Goal: Information Seeking & Learning: Learn about a topic

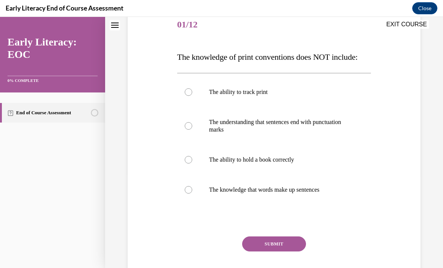
scroll to position [94, 0]
click at [291, 166] on div at bounding box center [274, 160] width 194 height 30
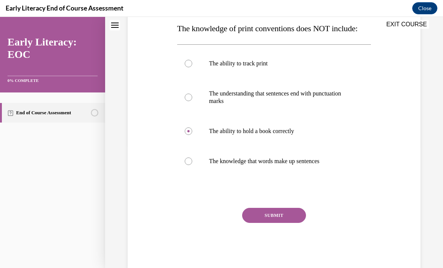
scroll to position [123, 0]
click at [276, 222] on button "SUBMIT" at bounding box center [274, 215] width 64 height 15
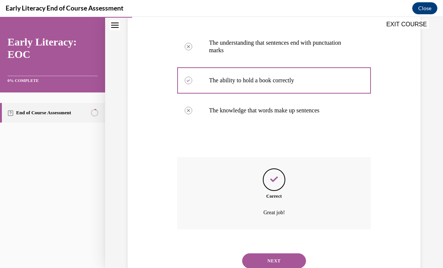
scroll to position [191, 0]
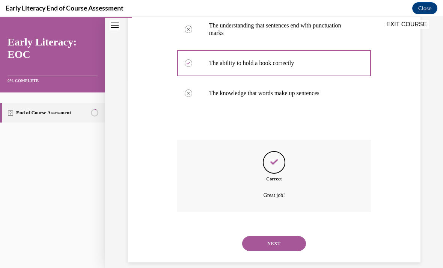
click at [276, 239] on button "NEXT" at bounding box center [274, 243] width 64 height 15
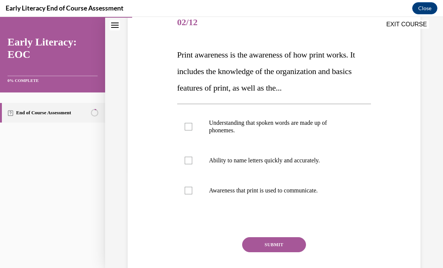
scroll to position [97, 0]
click at [298, 191] on p "Awareness that print is used to communicate." at bounding box center [281, 191] width 144 height 8
click at [277, 248] on button "SUBMIT" at bounding box center [274, 244] width 64 height 15
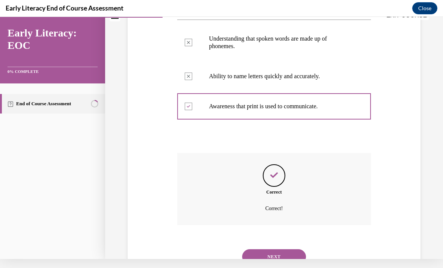
scroll to position [194, 0]
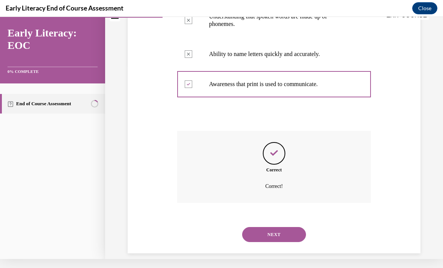
click at [290, 229] on button "NEXT" at bounding box center [274, 234] width 64 height 15
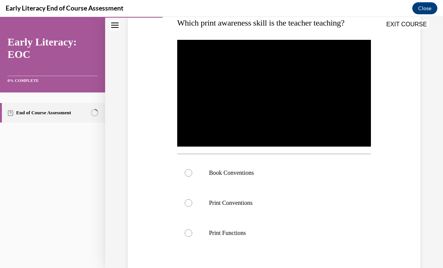
scroll to position [128, 0]
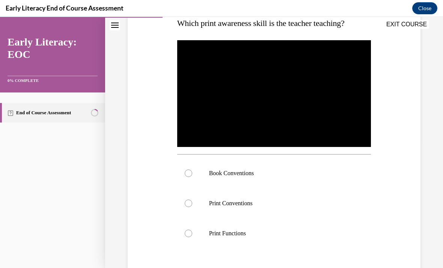
click at [297, 167] on div at bounding box center [274, 173] width 194 height 30
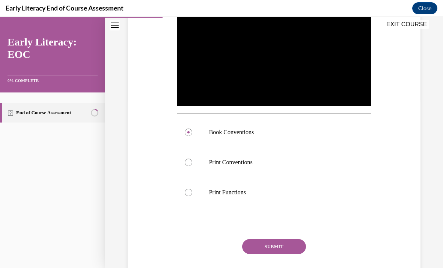
click at [272, 245] on button "SUBMIT" at bounding box center [274, 246] width 64 height 15
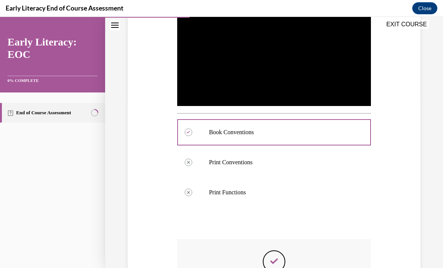
scroll to position [9, 0]
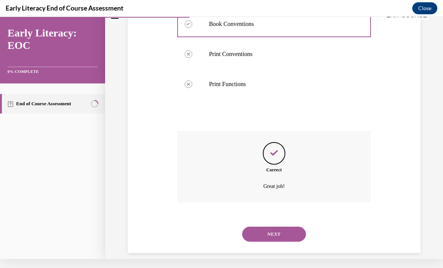
click at [284, 227] on button "NEXT" at bounding box center [274, 234] width 64 height 15
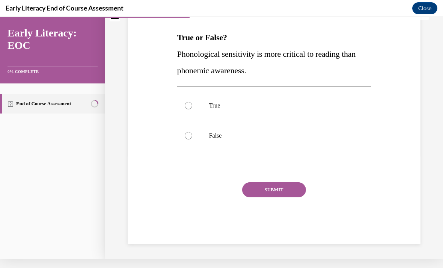
scroll to position [0, 0]
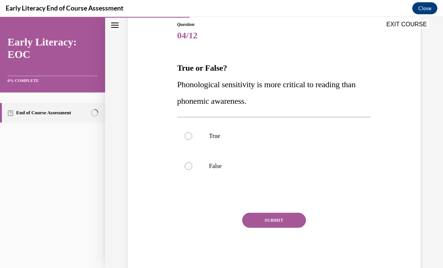
click at [239, 178] on div at bounding box center [274, 166] width 194 height 30
click at [268, 233] on div "SUBMIT" at bounding box center [274, 232] width 194 height 38
click at [284, 217] on button "SUBMIT" at bounding box center [274, 220] width 64 height 15
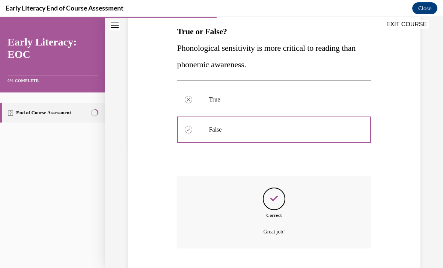
scroll to position [156, 0]
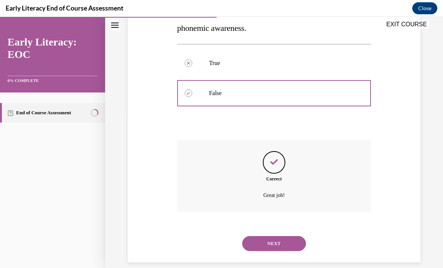
click at [286, 236] on button "NEXT" at bounding box center [274, 243] width 64 height 15
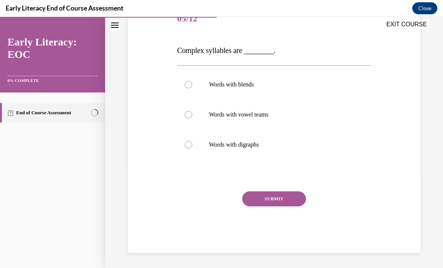
scroll to position [83, 0]
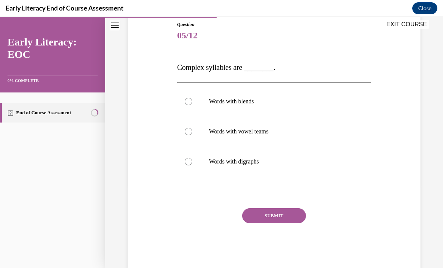
click at [260, 97] on div at bounding box center [274, 101] width 194 height 30
click at [277, 215] on button "SUBMIT" at bounding box center [274, 215] width 64 height 15
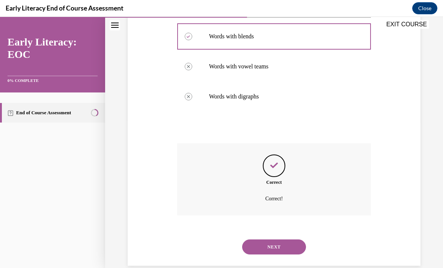
scroll to position [152, 0]
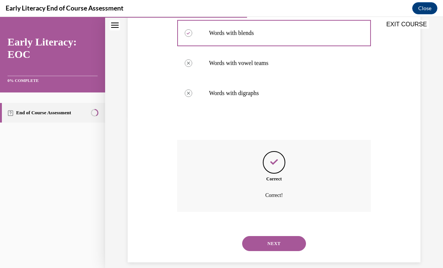
click at [290, 236] on button "NEXT" at bounding box center [274, 243] width 64 height 15
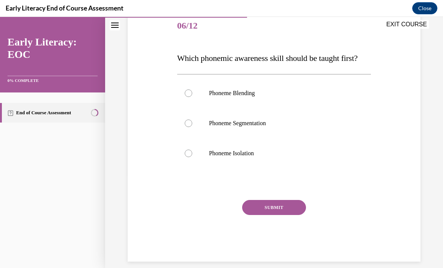
scroll to position [93, 0]
click at [294, 157] on div at bounding box center [274, 154] width 194 height 30
click at [271, 208] on button "SUBMIT" at bounding box center [274, 207] width 64 height 15
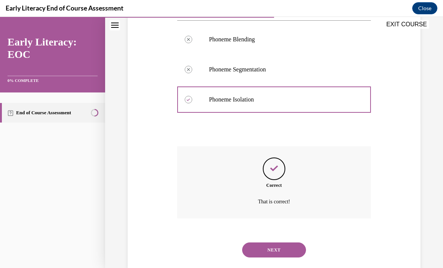
scroll to position [153, 0]
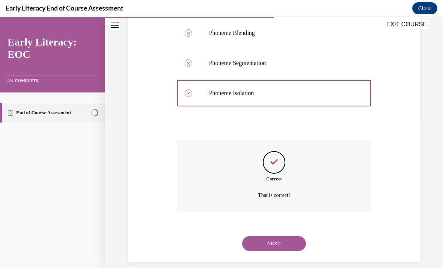
click at [291, 236] on button "NEXT" at bounding box center [274, 243] width 64 height 15
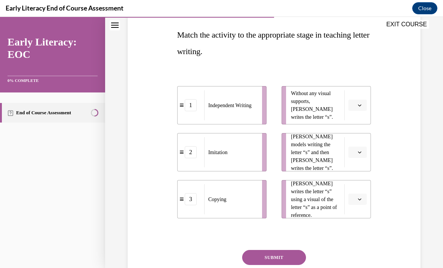
scroll to position [116, 0]
click at [308, 107] on span "button" at bounding box center [359, 105] width 5 height 5
click at [308, 133] on div "1" at bounding box center [357, 137] width 19 height 15
click at [308, 148] on button "button" at bounding box center [358, 152] width 18 height 11
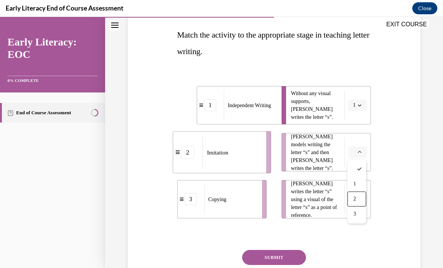
click at [308, 198] on div "2" at bounding box center [357, 199] width 19 height 15
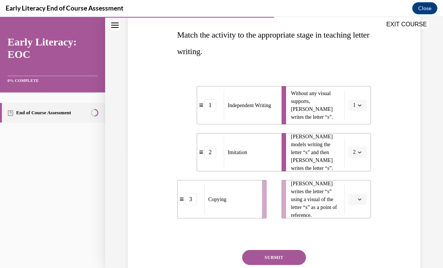
click at [308, 198] on button "button" at bounding box center [358, 198] width 18 height 11
click at [308, 183] on span "3" at bounding box center [355, 183] width 3 height 6
click at [284, 252] on button "SUBMIT" at bounding box center [274, 257] width 64 height 15
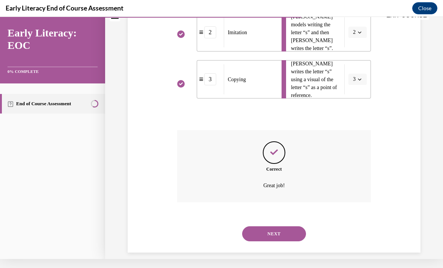
scroll to position [227, 0]
click at [278, 230] on button "NEXT" at bounding box center [274, 234] width 64 height 15
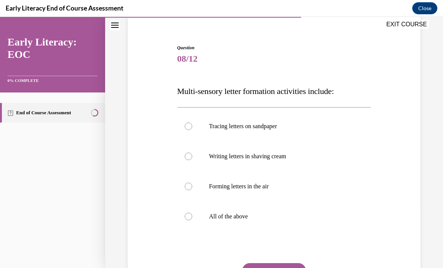
scroll to position [63, 0]
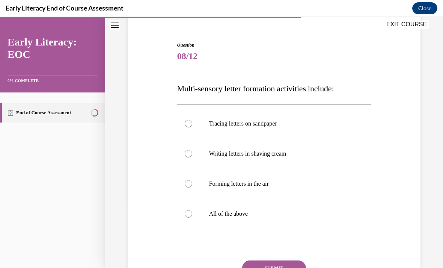
click at [257, 209] on div at bounding box center [274, 214] width 194 height 30
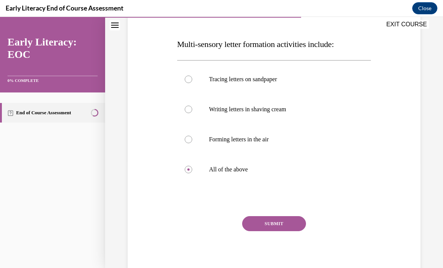
click at [289, 227] on button "SUBMIT" at bounding box center [274, 223] width 64 height 15
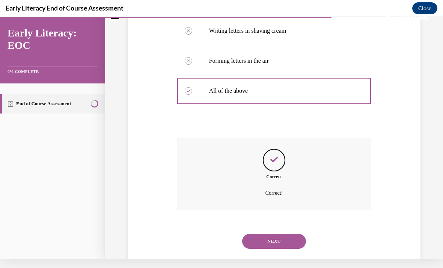
scroll to position [183, 0]
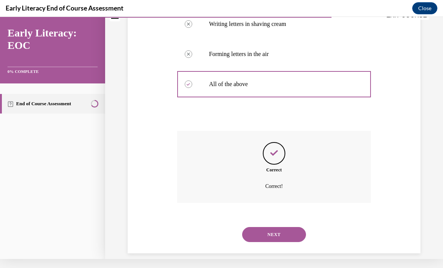
click at [277, 227] on button "NEXT" at bounding box center [274, 234] width 64 height 15
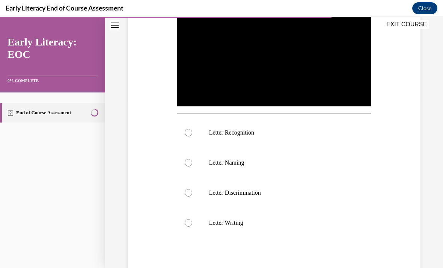
scroll to position [169, 0]
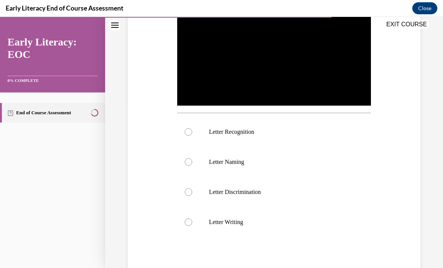
click at [290, 127] on div at bounding box center [274, 132] width 194 height 30
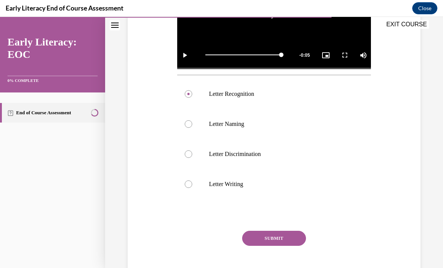
click at [287, 243] on button "SUBMIT" at bounding box center [274, 238] width 64 height 15
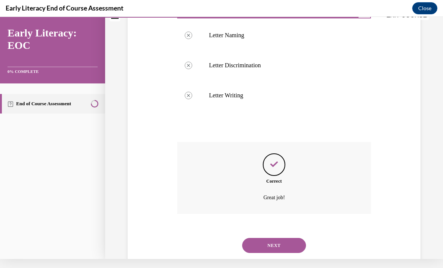
scroll to position [298, 0]
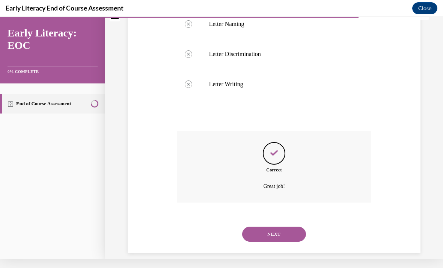
click at [275, 227] on button "NEXT" at bounding box center [274, 234] width 64 height 15
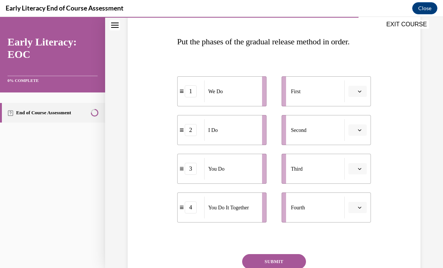
scroll to position [110, 0]
click at [308, 82] on li "First" at bounding box center [326, 91] width 89 height 30
click at [308, 89] on span "button" at bounding box center [359, 91] width 5 height 5
click at [308, 124] on span "1" at bounding box center [355, 123] width 3 height 6
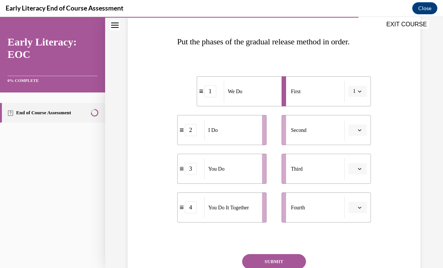
click at [308, 130] on span "Please select an option" at bounding box center [354, 130] width 3 height 8
click at [308, 188] on div "3" at bounding box center [357, 191] width 19 height 15
click at [308, 168] on span "button" at bounding box center [359, 168] width 5 height 5
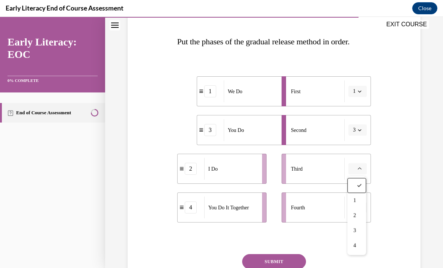
click at [308, 89] on button "1" at bounding box center [358, 91] width 18 height 11
click at [308, 90] on button "1" at bounding box center [358, 91] width 18 height 11
click at [308, 93] on button "1" at bounding box center [358, 91] width 18 height 11
click at [308, 136] on div "2" at bounding box center [355, 138] width 19 height 15
click at [308, 168] on span "Please select an option" at bounding box center [354, 169] width 3 height 8
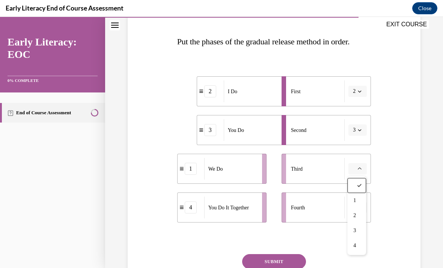
click at [287, 236] on div at bounding box center [274, 238] width 194 height 9
click at [308, 210] on button "button" at bounding box center [358, 207] width 18 height 11
click at [308, 193] on span "4" at bounding box center [355, 191] width 3 height 6
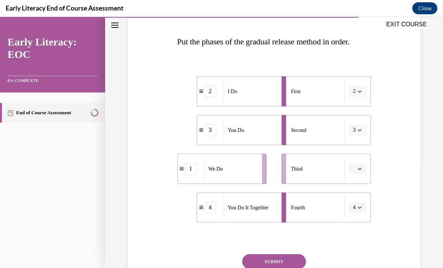
click at [308, 169] on button "button" at bounding box center [358, 168] width 18 height 11
click at [308, 231] on span "3" at bounding box center [355, 231] width 3 height 6
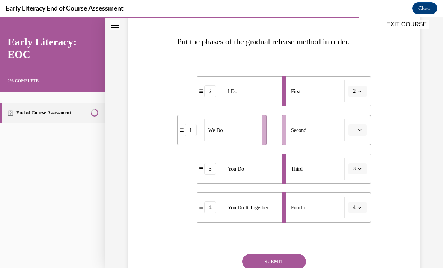
click at [308, 128] on span "button" at bounding box center [359, 129] width 5 height 5
click at [308, 176] on span "2" at bounding box center [355, 177] width 3 height 6
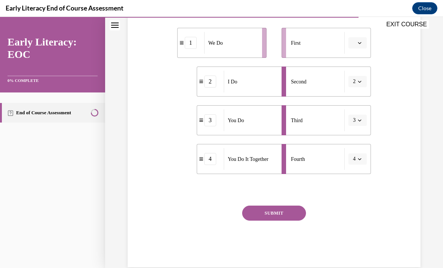
scroll to position [161, 0]
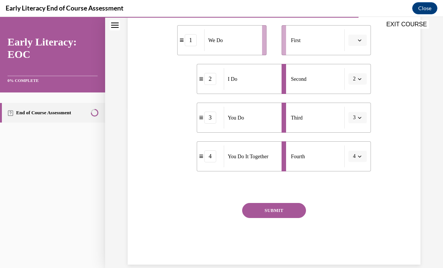
click at [278, 215] on button "SUBMIT" at bounding box center [274, 210] width 64 height 15
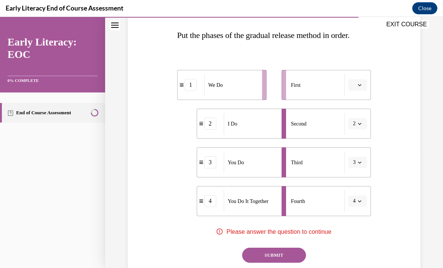
scroll to position [116, 0]
click at [308, 86] on span "Please select an option" at bounding box center [354, 86] width 3 height 8
click at [308, 147] on span "3" at bounding box center [355, 147] width 3 height 6
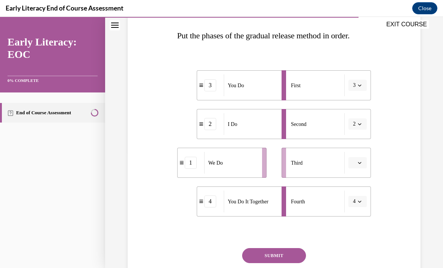
click at [308, 84] on icon "button" at bounding box center [360, 85] width 4 height 4
click at [308, 129] on span "2" at bounding box center [353, 132] width 3 height 6
click at [308, 159] on button "button" at bounding box center [358, 162] width 18 height 11
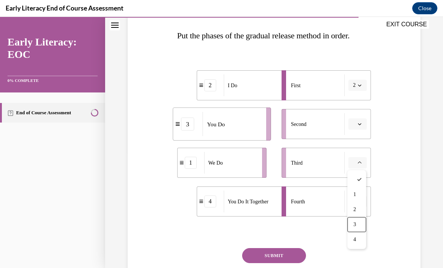
click at [308, 224] on div "3" at bounding box center [357, 224] width 19 height 15
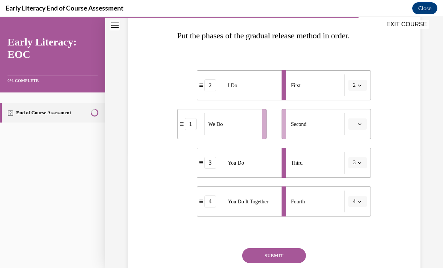
click at [214, 162] on div "3" at bounding box center [210, 163] width 12 height 12
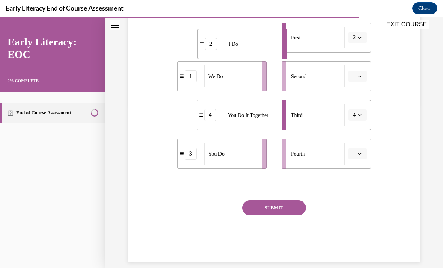
scroll to position [163, 0]
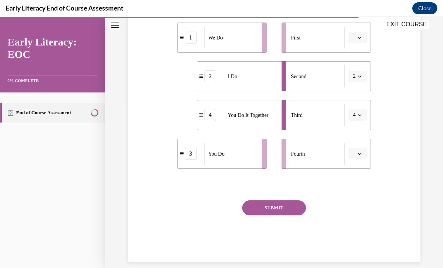
click at [233, 52] on li "1 We Do" at bounding box center [221, 38] width 89 height 30
click at [209, 52] on li "1 We Do" at bounding box center [221, 38] width 89 height 30
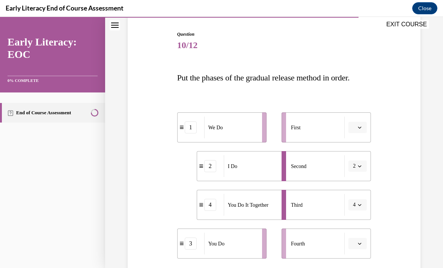
scroll to position [78, 0]
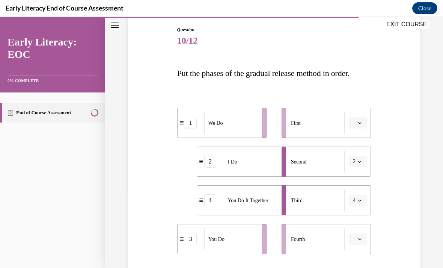
click at [308, 118] on button "button" at bounding box center [358, 122] width 18 height 11
click at [308, 164] on div "2" at bounding box center [357, 169] width 19 height 15
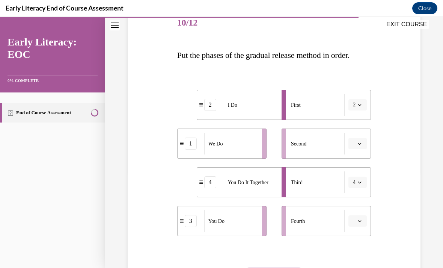
scroll to position [97, 0]
click at [308, 183] on button "4" at bounding box center [358, 181] width 18 height 11
click at [308, 148] on div "3" at bounding box center [355, 150] width 19 height 15
click at [308, 144] on icon "button" at bounding box center [359, 143] width 3 height 2
click at [308, 189] on div "2" at bounding box center [357, 190] width 19 height 15
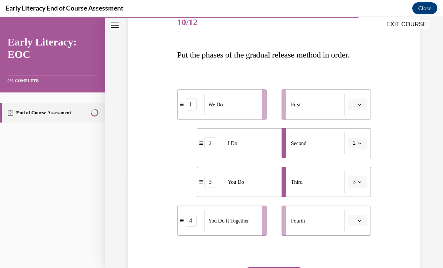
click at [308, 107] on button "button" at bounding box center [358, 104] width 18 height 11
click at [308, 135] on div "1" at bounding box center [357, 136] width 19 height 15
click at [308, 106] on icon "button" at bounding box center [360, 105] width 4 height 4
click at [308, 153] on div "2" at bounding box center [355, 151] width 19 height 15
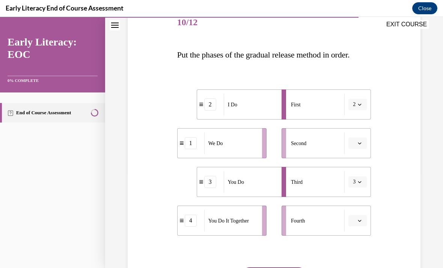
click at [308, 183] on icon "button" at bounding box center [360, 182] width 4 height 4
click at [308, 120] on span "1" at bounding box center [353, 120] width 3 height 6
click at [308, 144] on span "button" at bounding box center [359, 143] width 5 height 5
click at [308, 202] on span "3" at bounding box center [355, 205] width 3 height 6
click at [308, 220] on icon "button" at bounding box center [360, 221] width 4 height 4
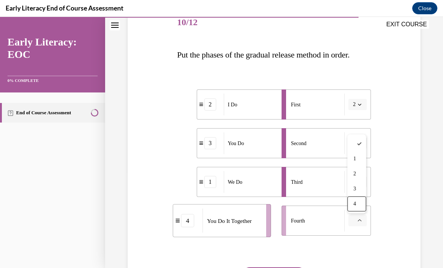
click at [308, 202] on div "4" at bounding box center [357, 203] width 19 height 15
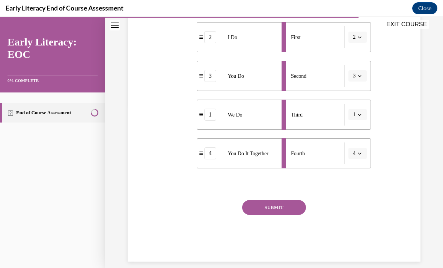
scroll to position [163, 0]
click at [308, 40] on span "button" at bounding box center [359, 37] width 5 height 5
click at [308, 69] on div "1" at bounding box center [355, 69] width 19 height 15
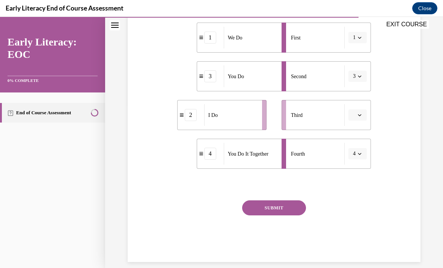
click at [308, 77] on icon "button" at bounding box center [360, 76] width 4 height 4
click at [308, 122] on div "2" at bounding box center [355, 123] width 19 height 15
click at [308, 116] on button "button" at bounding box center [358, 114] width 18 height 11
click at [308, 178] on div "3" at bounding box center [357, 176] width 19 height 15
click at [297, 209] on button "SUBMIT" at bounding box center [274, 207] width 64 height 15
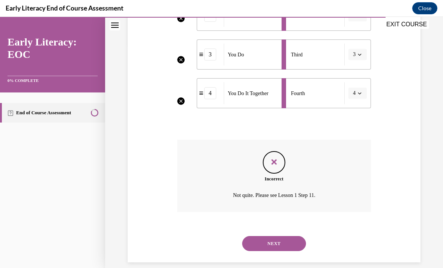
click at [291, 236] on button "NEXT" at bounding box center [274, 243] width 64 height 15
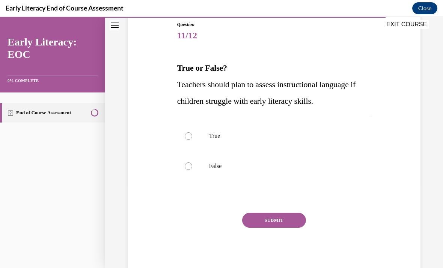
click at [184, 138] on div at bounding box center [274, 136] width 194 height 30
click at [258, 220] on button "SUBMIT" at bounding box center [274, 220] width 64 height 15
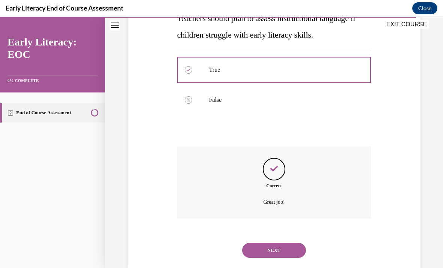
scroll to position [156, 0]
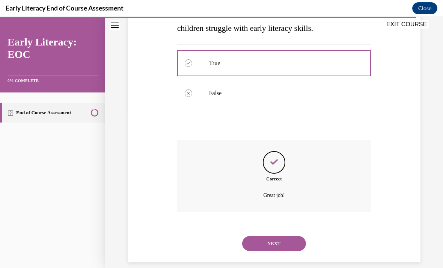
click at [286, 236] on button "NEXT" at bounding box center [274, 243] width 64 height 15
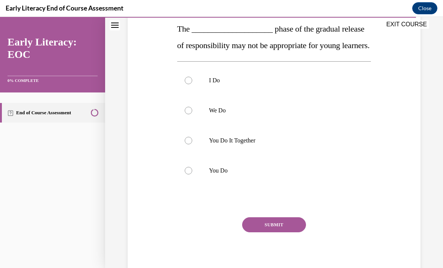
scroll to position [122, 0]
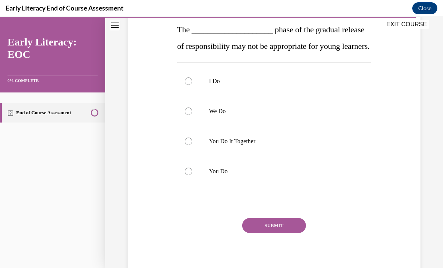
click at [234, 183] on div at bounding box center [274, 171] width 194 height 30
click at [283, 233] on button "SUBMIT" at bounding box center [274, 225] width 64 height 15
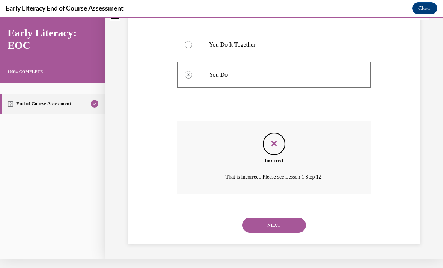
scroll to position [216, 0]
click at [278, 227] on button "NEXT" at bounding box center [274, 225] width 64 height 15
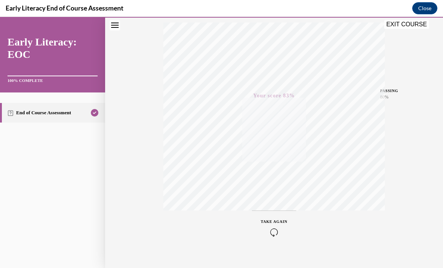
scroll to position [134, 0]
click at [308, 26] on button "EXIT COURSE" at bounding box center [406, 24] width 45 height 9
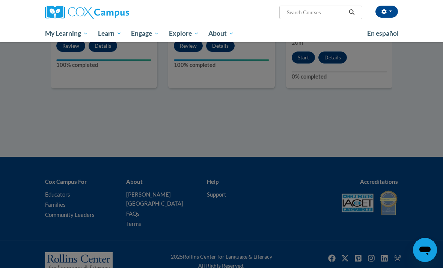
click at [308, 124] on div at bounding box center [221, 134] width 443 height 268
click at [308, 120] on div at bounding box center [221, 134] width 443 height 268
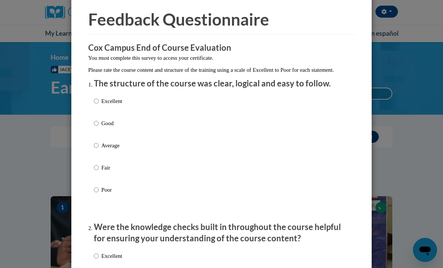
scroll to position [30, 0]
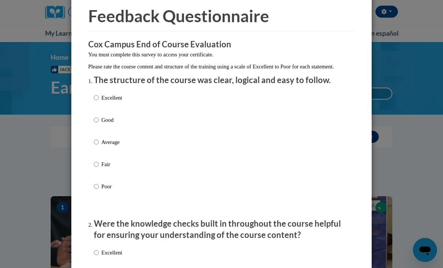
click at [157, 162] on div "Excellent Good Average Fair Poor" at bounding box center [221, 151] width 255 height 122
click at [153, 163] on div "Excellent Good Average Fair Poor" at bounding box center [221, 151] width 255 height 122
click at [106, 163] on p "Fair" at bounding box center [111, 164] width 21 height 8
click at [99, 163] on input "Fair" at bounding box center [96, 164] width 5 height 8
radio input "true"
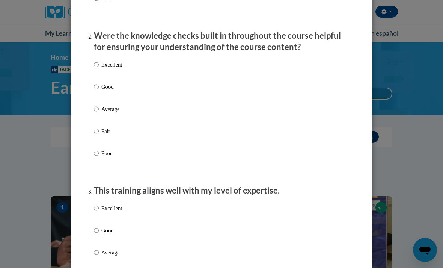
scroll to position [222, 0]
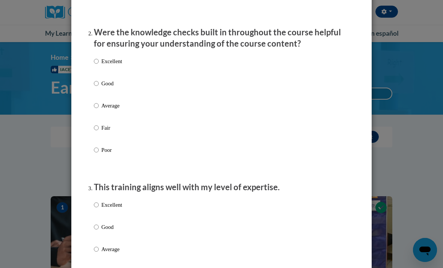
click at [99, 124] on input "Fair" at bounding box center [96, 128] width 5 height 8
radio input "true"
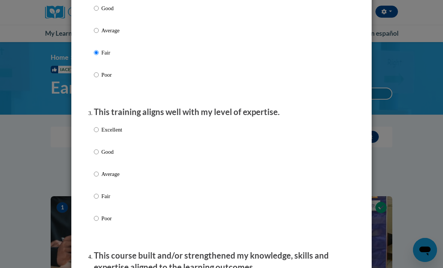
scroll to position [296, 0]
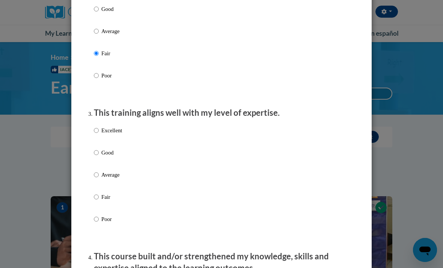
click at [109, 197] on p "Fair" at bounding box center [111, 197] width 21 height 8
click at [99, 197] on input "Fair" at bounding box center [96, 197] width 5 height 8
radio input "true"
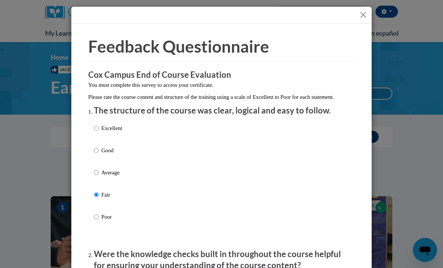
scroll to position [0, 0]
click at [308, 15] on button "Close" at bounding box center [363, 14] width 9 height 9
